Goal: Information Seeking & Learning: Find contact information

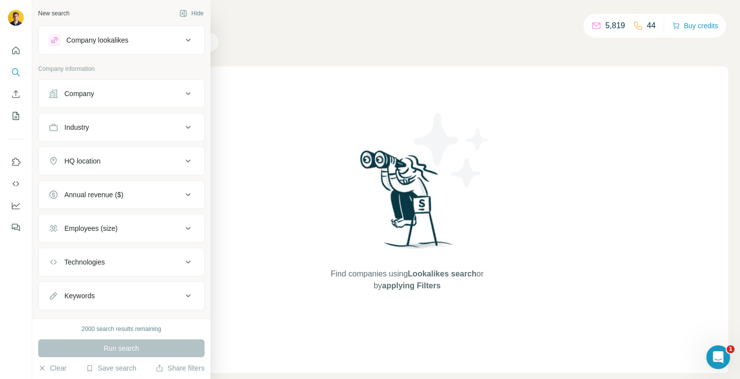
click at [92, 91] on div "Company" at bounding box center [79, 94] width 30 height 10
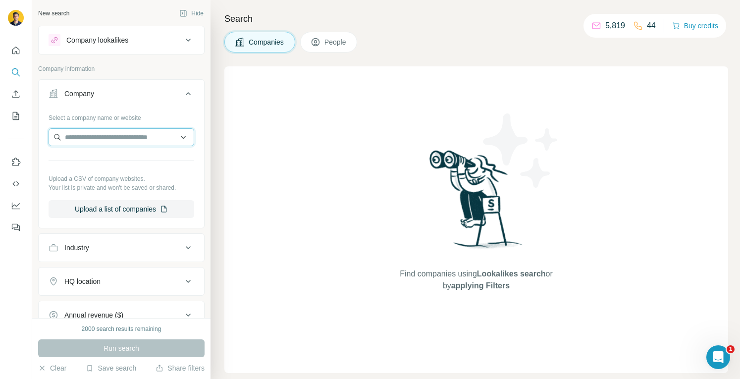
click at [97, 137] on input "text" at bounding box center [122, 137] width 146 height 18
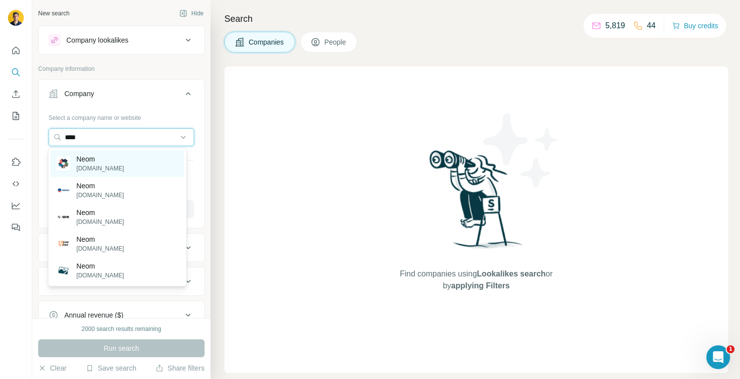
type input "****"
click at [98, 158] on p "Neom" at bounding box center [100, 159] width 48 height 10
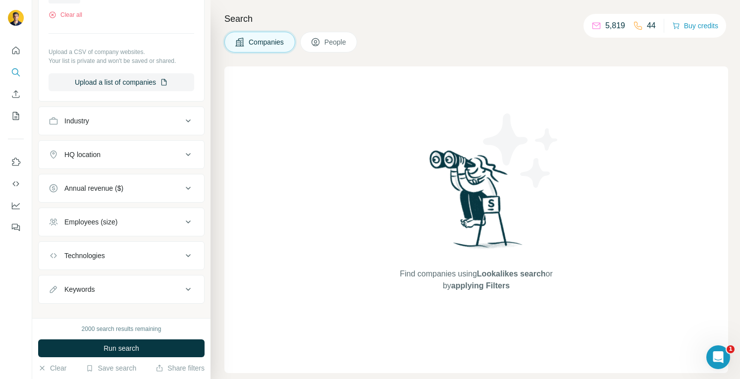
scroll to position [171, 0]
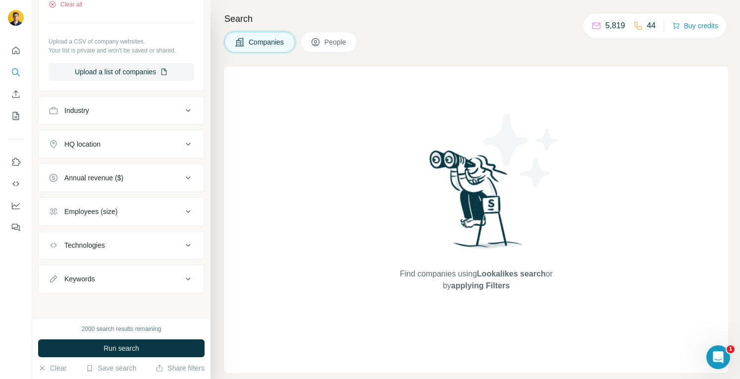
click at [107, 139] on div "HQ location" at bounding box center [116, 144] width 134 height 10
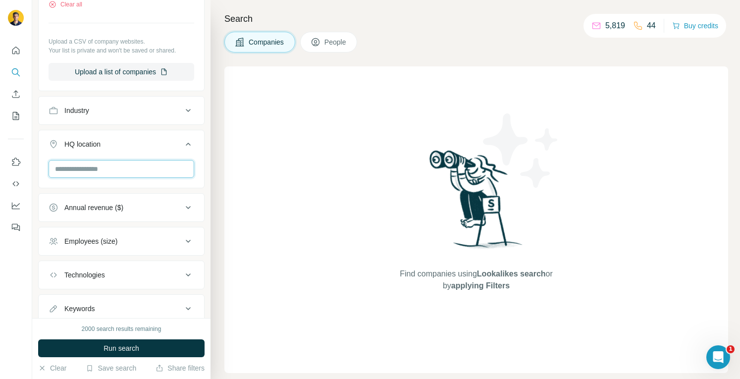
click at [101, 163] on input "text" at bounding box center [122, 169] width 146 height 18
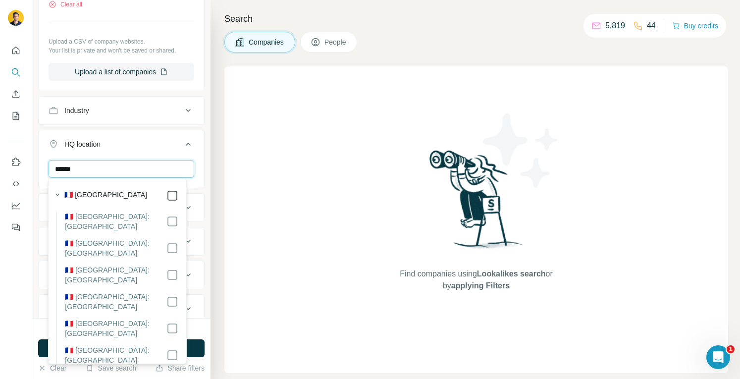
type input "******"
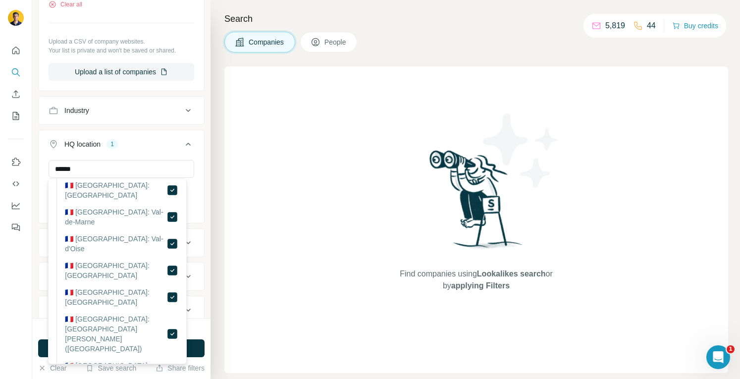
scroll to position [2384, 0]
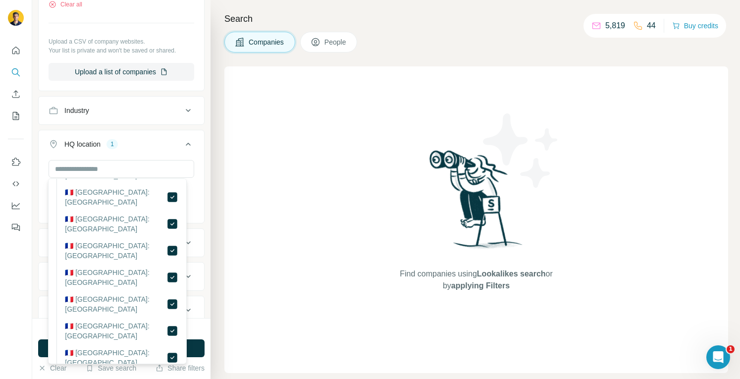
click at [200, 221] on div "New search Hide Company lookalikes Company information Company 1 Select a compa…" at bounding box center [121, 159] width 178 height 318
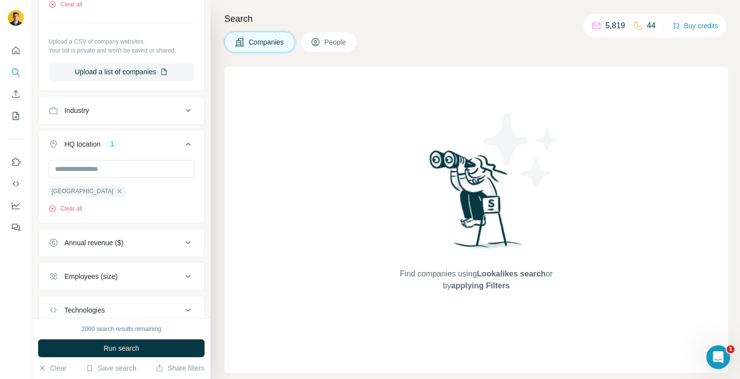
scroll to position [236, 0]
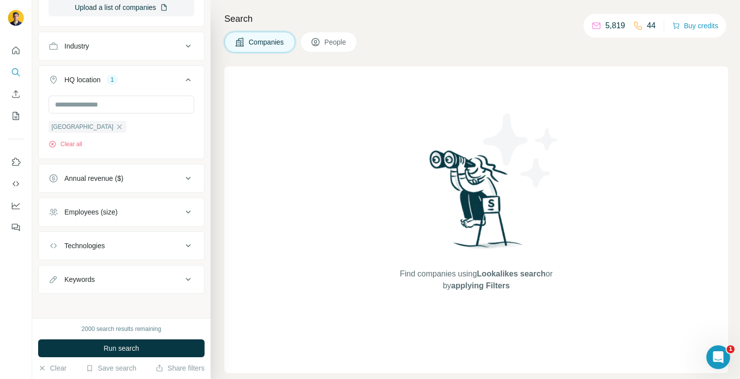
click at [130, 210] on div "Employees (size)" at bounding box center [116, 212] width 134 height 10
click at [318, 34] on button "People" at bounding box center [328, 42] width 57 height 21
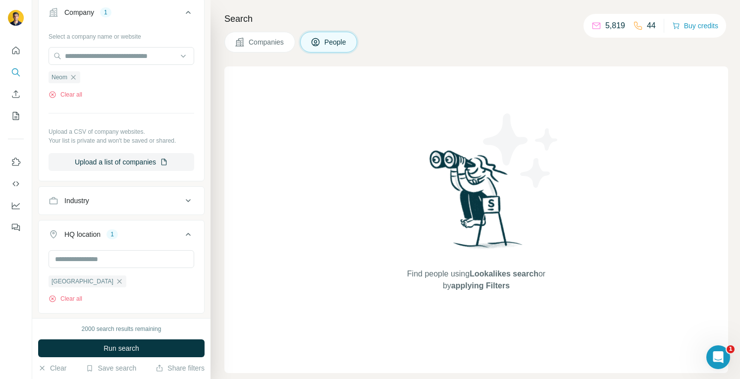
scroll to position [389, 0]
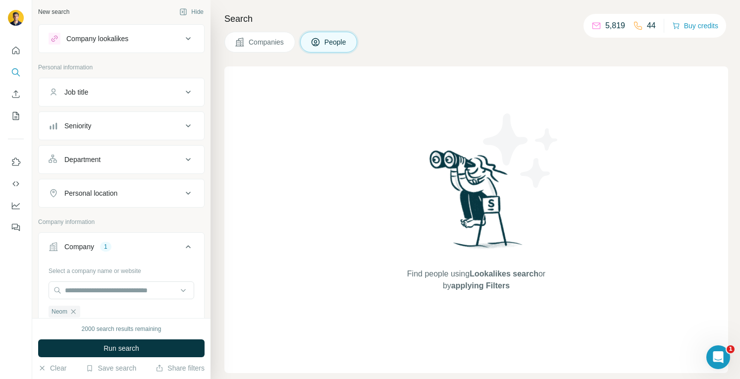
scroll to position [1, 0]
click at [109, 126] on div "Seniority" at bounding box center [116, 126] width 134 height 10
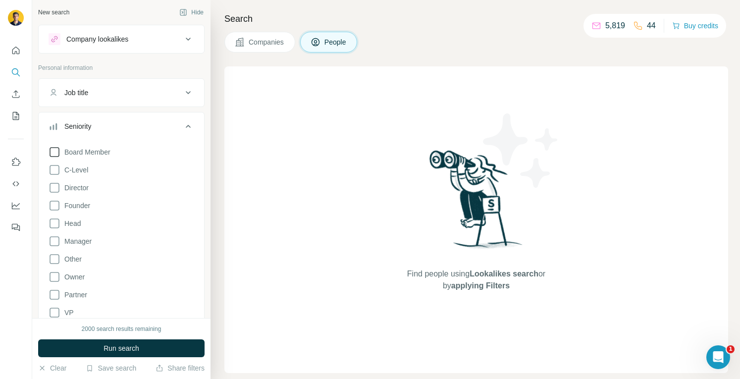
click at [61, 153] on span "Board Member" at bounding box center [85, 152] width 50 height 10
click at [56, 169] on icon at bounding box center [55, 170] width 12 height 12
click at [115, 340] on button "Run search" at bounding box center [121, 348] width 166 height 18
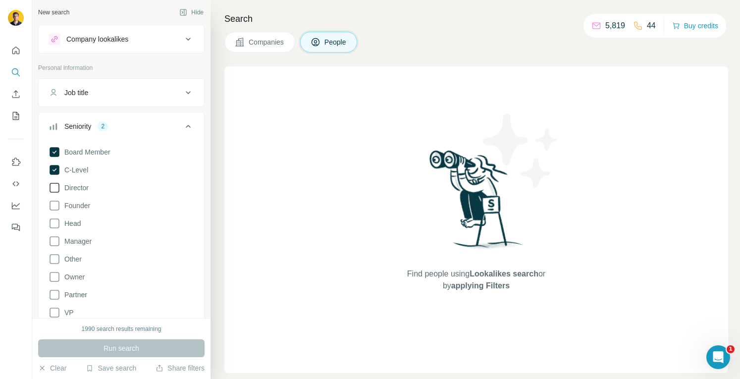
click at [55, 184] on icon at bounding box center [55, 188] width 12 height 12
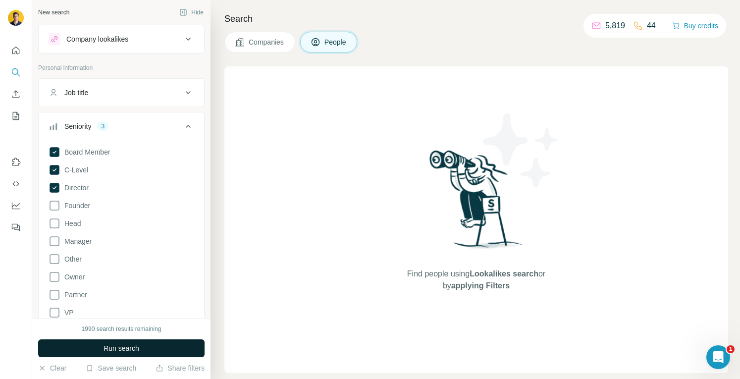
click at [112, 344] on span "Run search" at bounding box center [122, 348] width 36 height 10
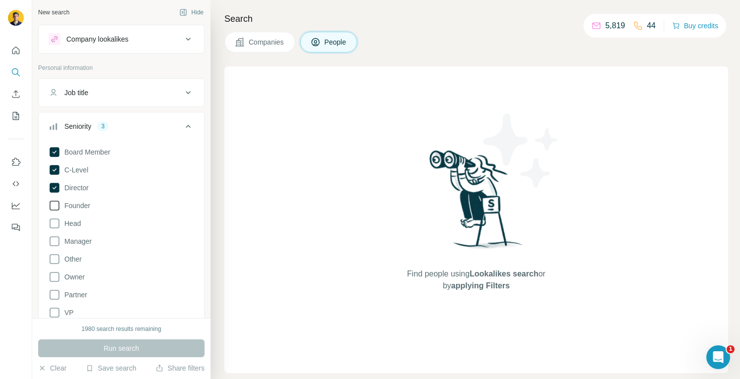
click at [61, 205] on span "Founder" at bounding box center [75, 206] width 30 height 10
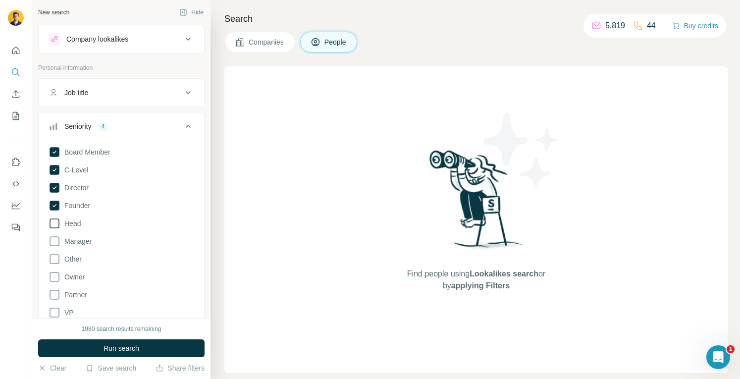
click at [58, 220] on icon at bounding box center [55, 223] width 10 height 10
click at [124, 346] on span "Run search" at bounding box center [122, 348] width 36 height 10
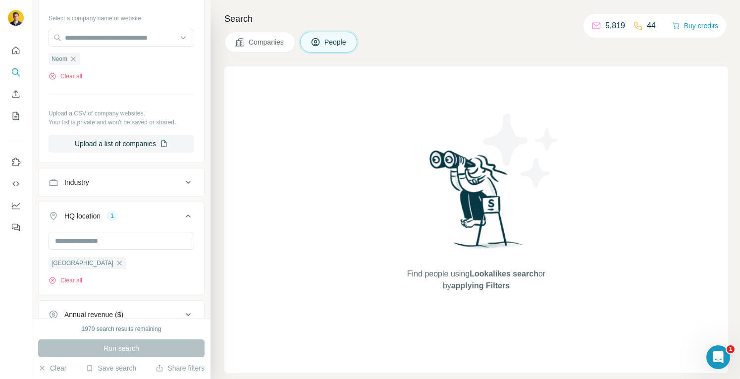
scroll to position [464, 0]
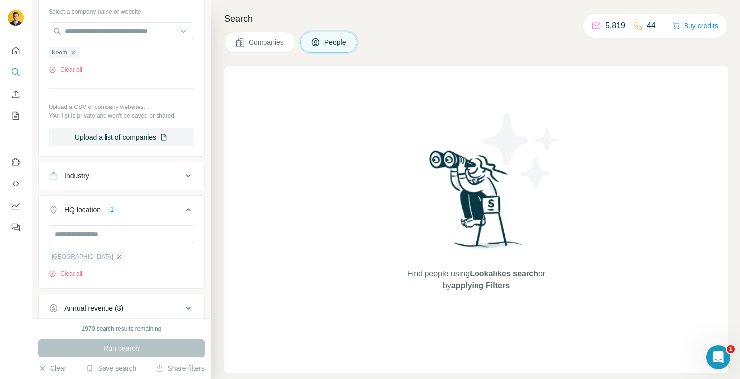
click at [117, 254] on icon "button" at bounding box center [119, 256] width 4 height 4
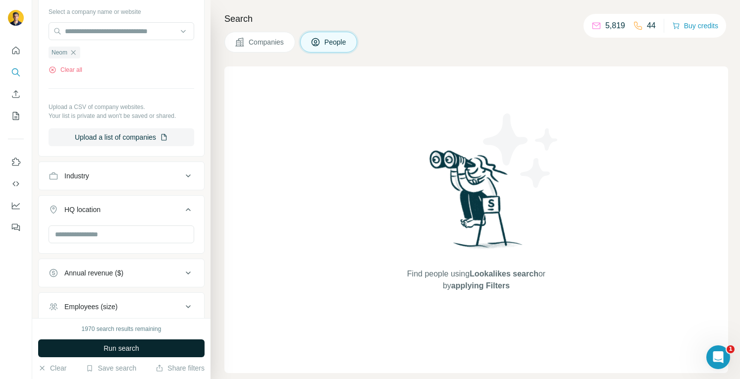
click at [123, 349] on span "Run search" at bounding box center [122, 348] width 36 height 10
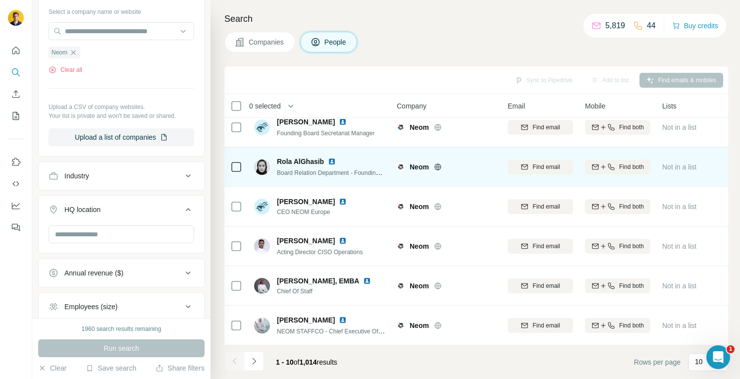
scroll to position [173, 0]
